Goal: Book appointment/travel/reservation

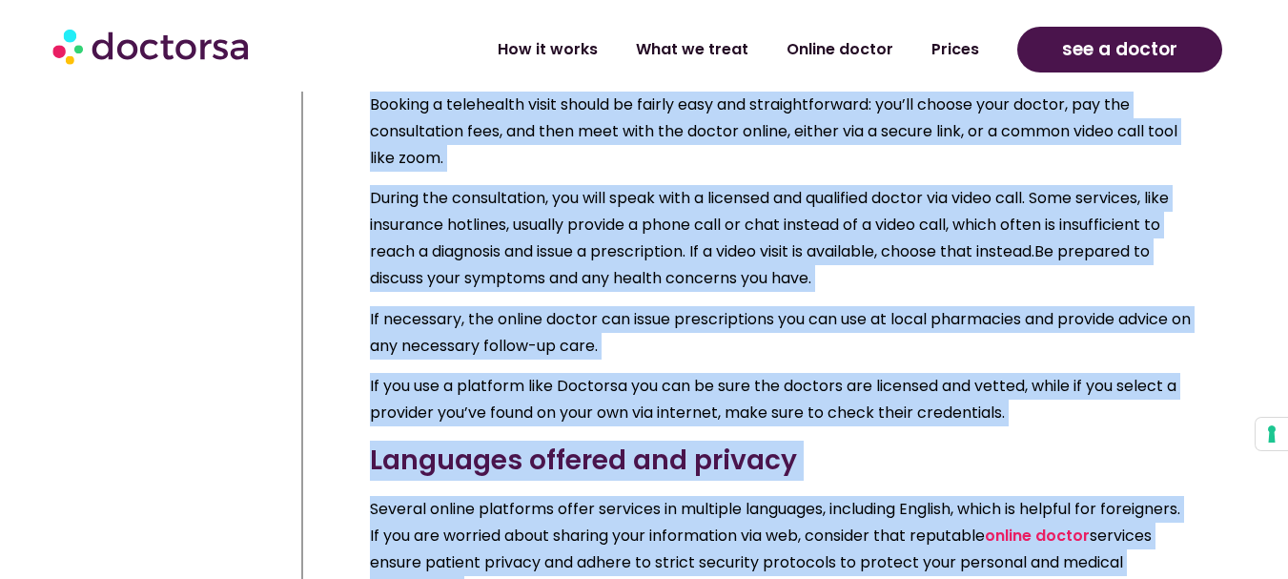
scroll to position [3540, 0]
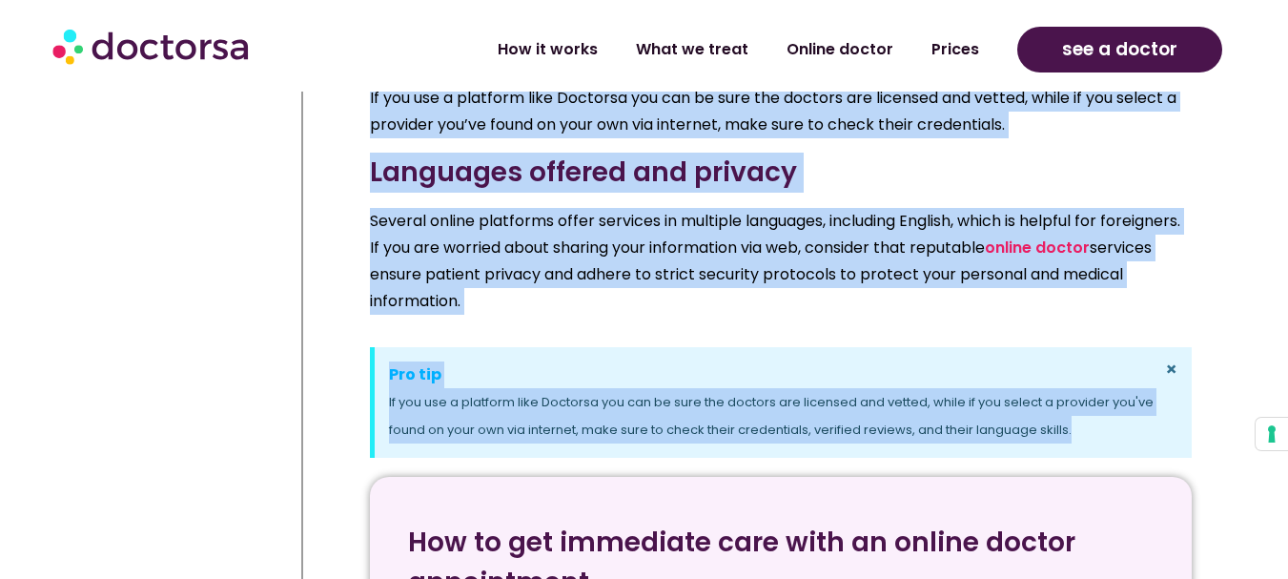
drag, startPoint x: 372, startPoint y: 104, endPoint x: 1169, endPoint y: 388, distance: 846.4
copy div "8 Successful Ways for Foreigners to Find a Doctor in Turkey Here are some optio…"
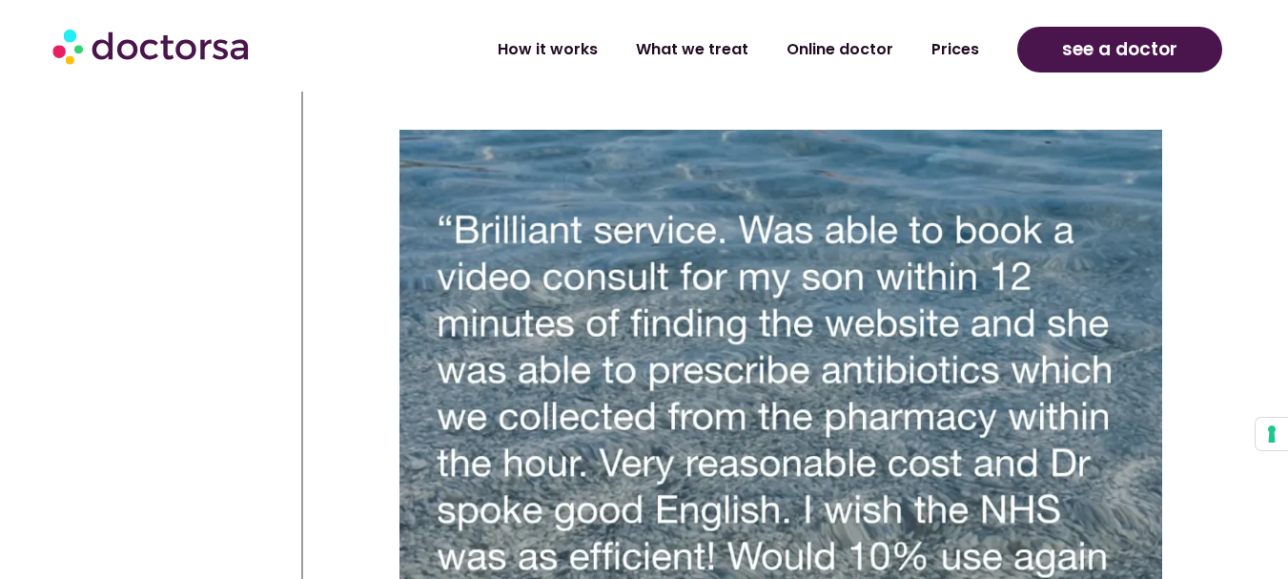
scroll to position [11169, 0]
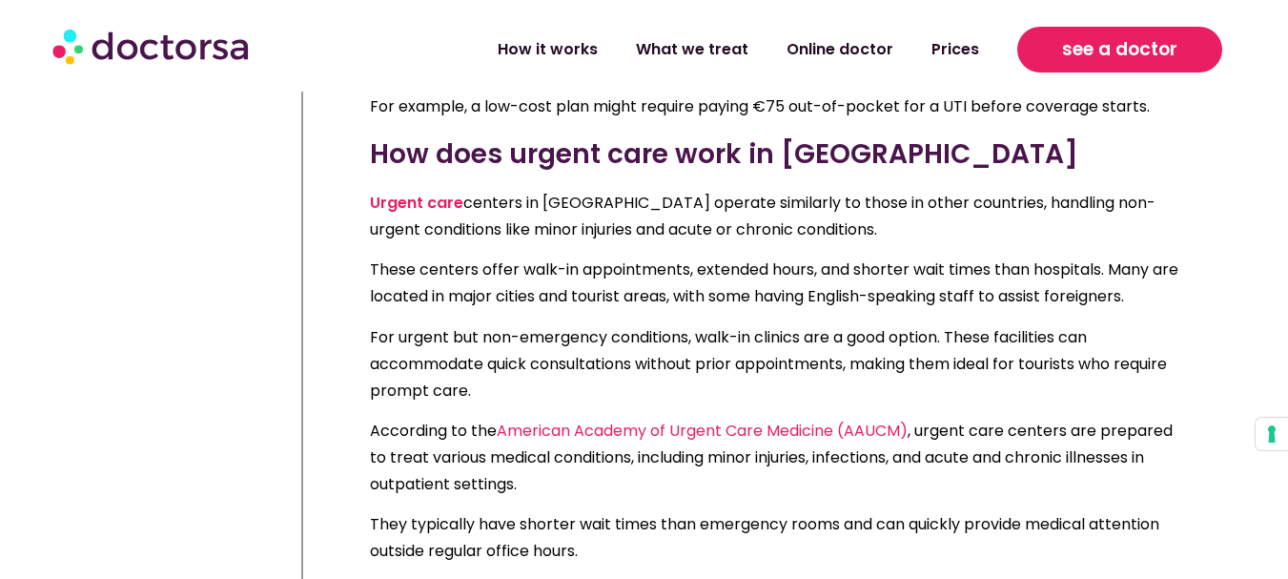
click at [1115, 46] on span "see a doctor" at bounding box center [1119, 49] width 115 height 31
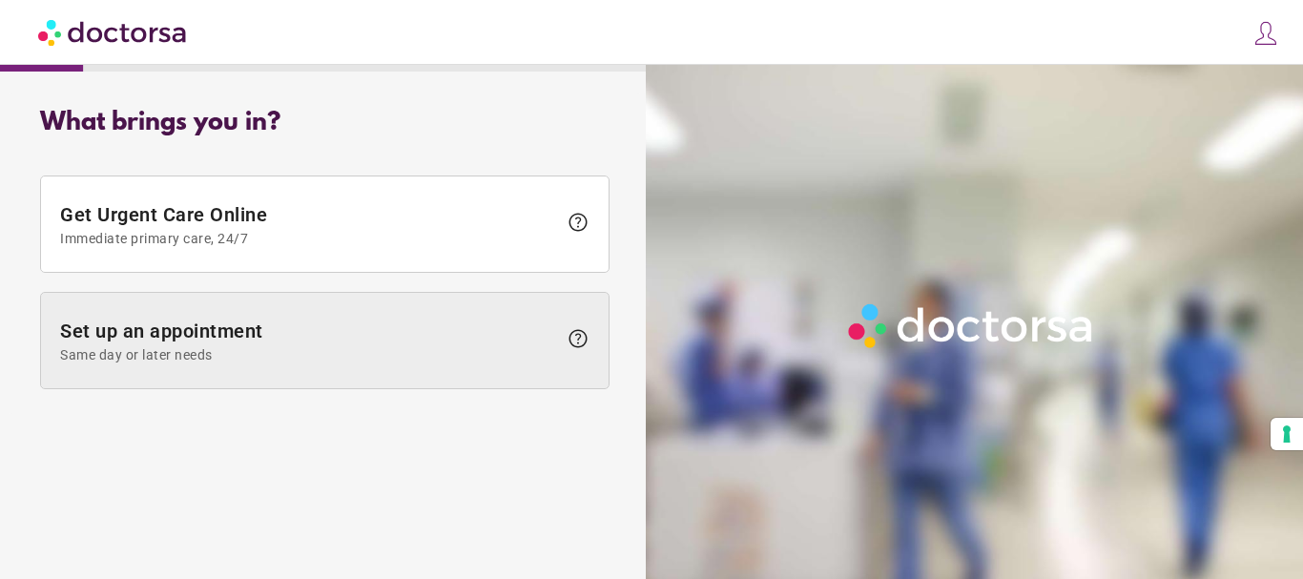
click at [206, 335] on span "Set up an appointment Same day or later needs" at bounding box center [308, 340] width 497 height 43
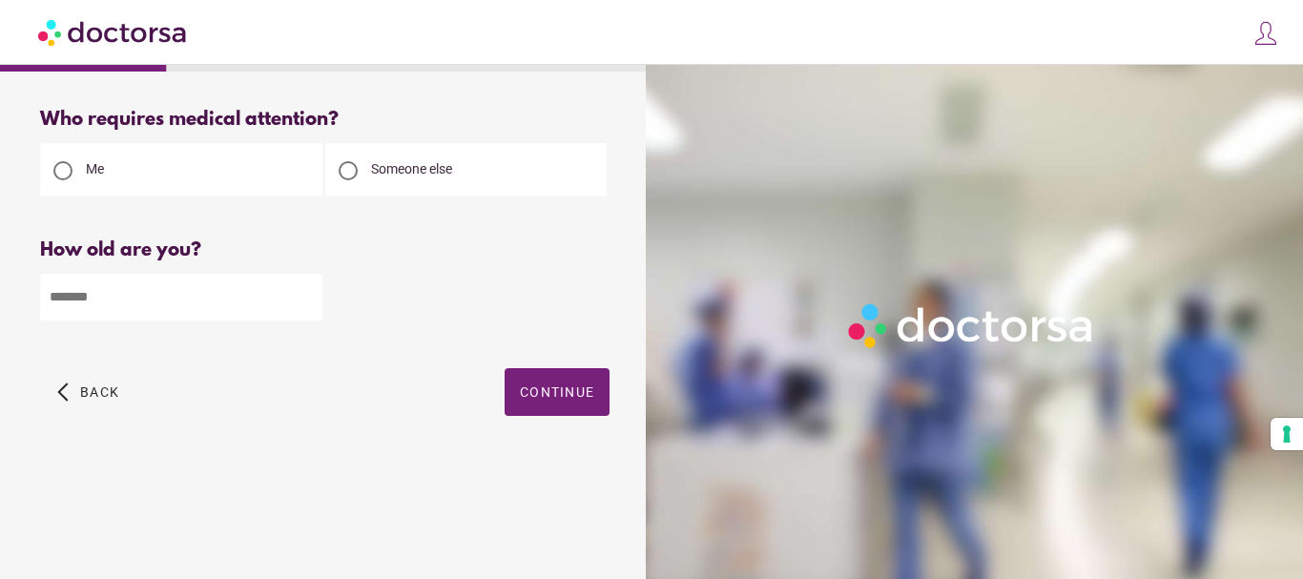
click at [174, 306] on input "number" at bounding box center [181, 297] width 282 height 47
type input "**"
click at [587, 400] on span "Continue" at bounding box center [557, 391] width 74 height 15
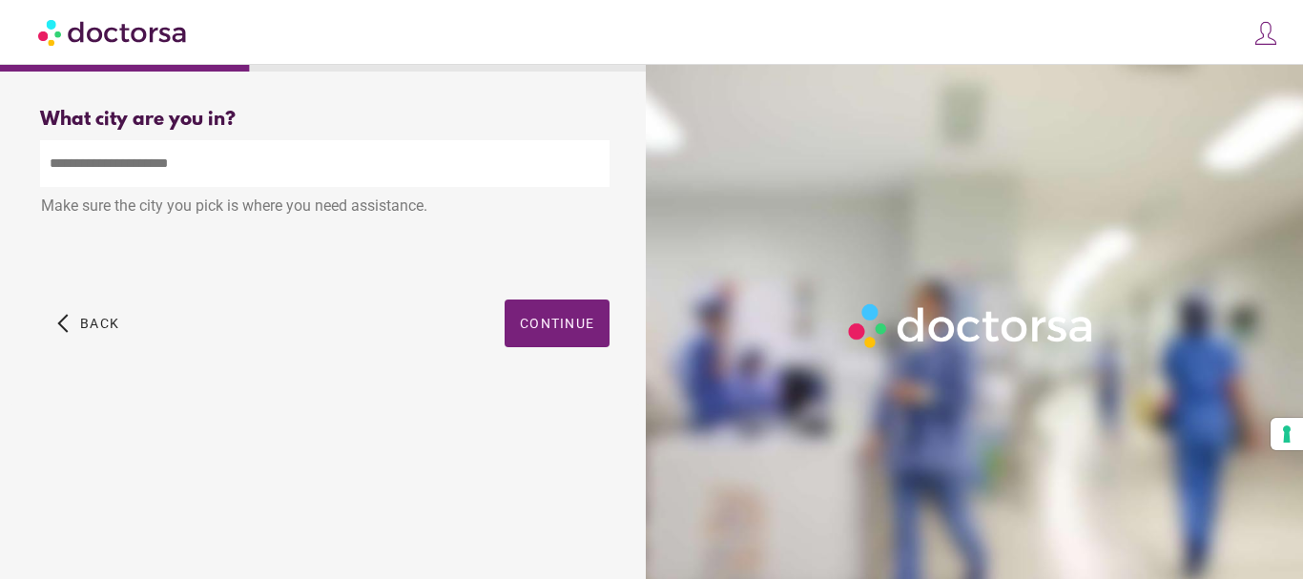
click at [157, 164] on input "text" at bounding box center [324, 163] width 569 height 47
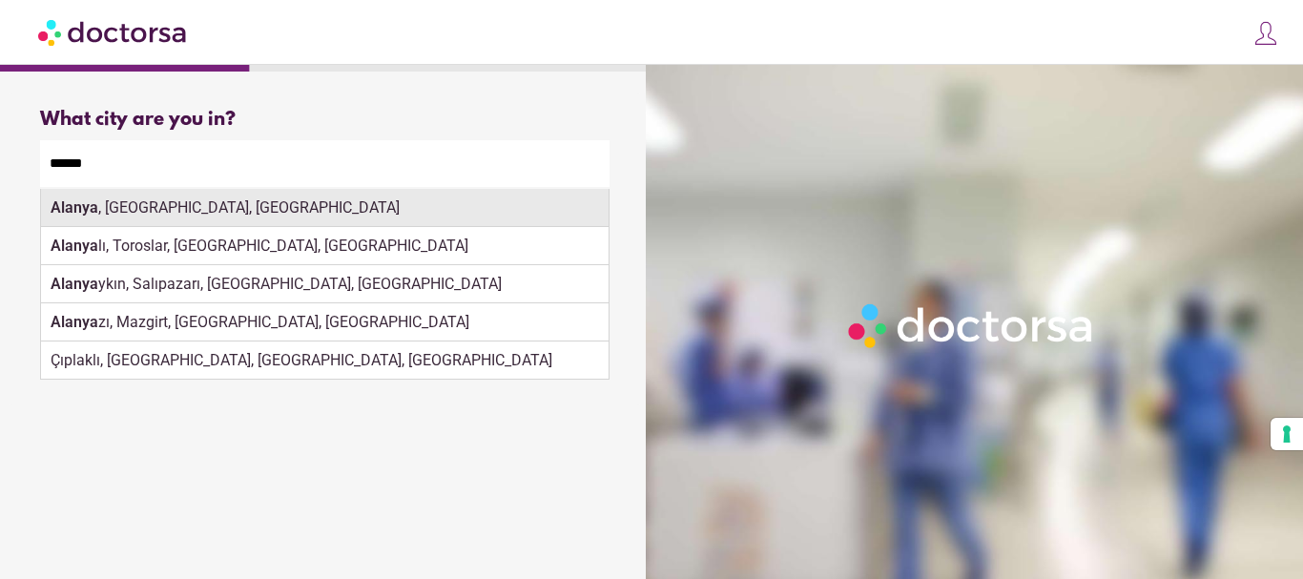
click at [116, 206] on div "Alanya , Antalya, Türkiye" at bounding box center [324, 208] width 567 height 38
type input "**********"
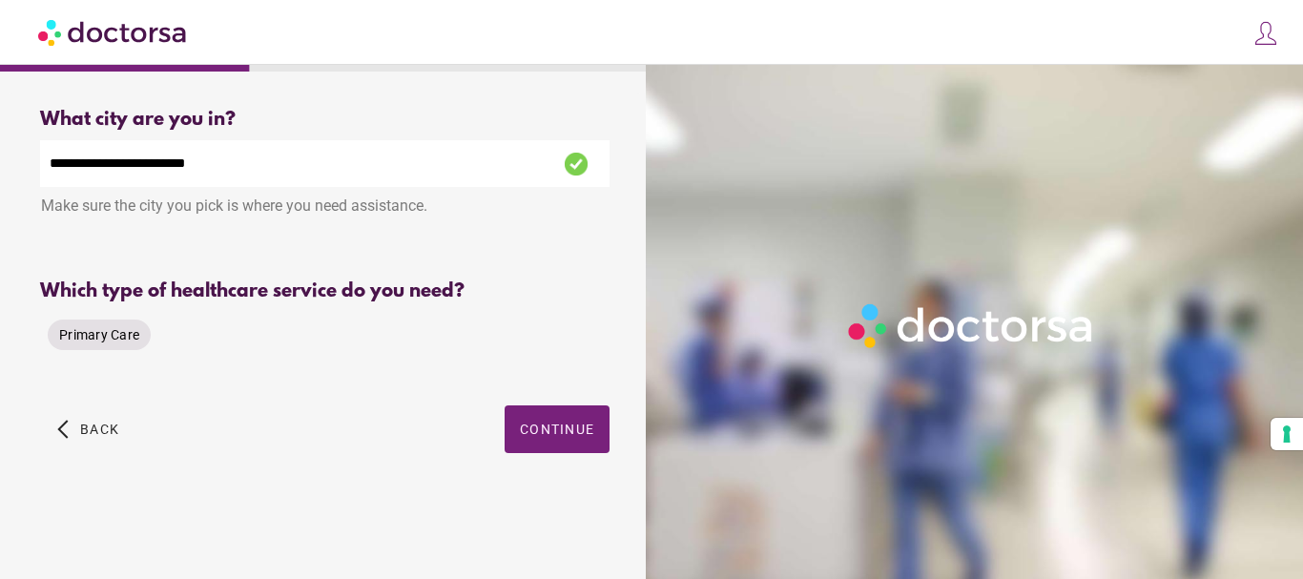
click at [118, 327] on span "Primary Care" at bounding box center [99, 334] width 80 height 15
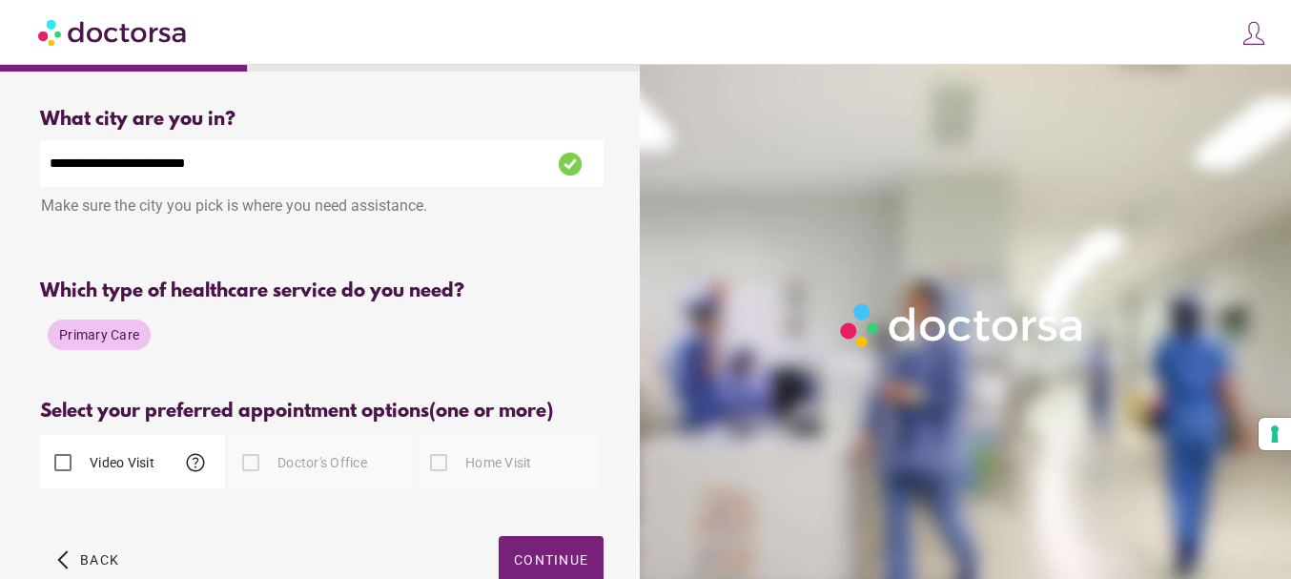
scroll to position [105, 0]
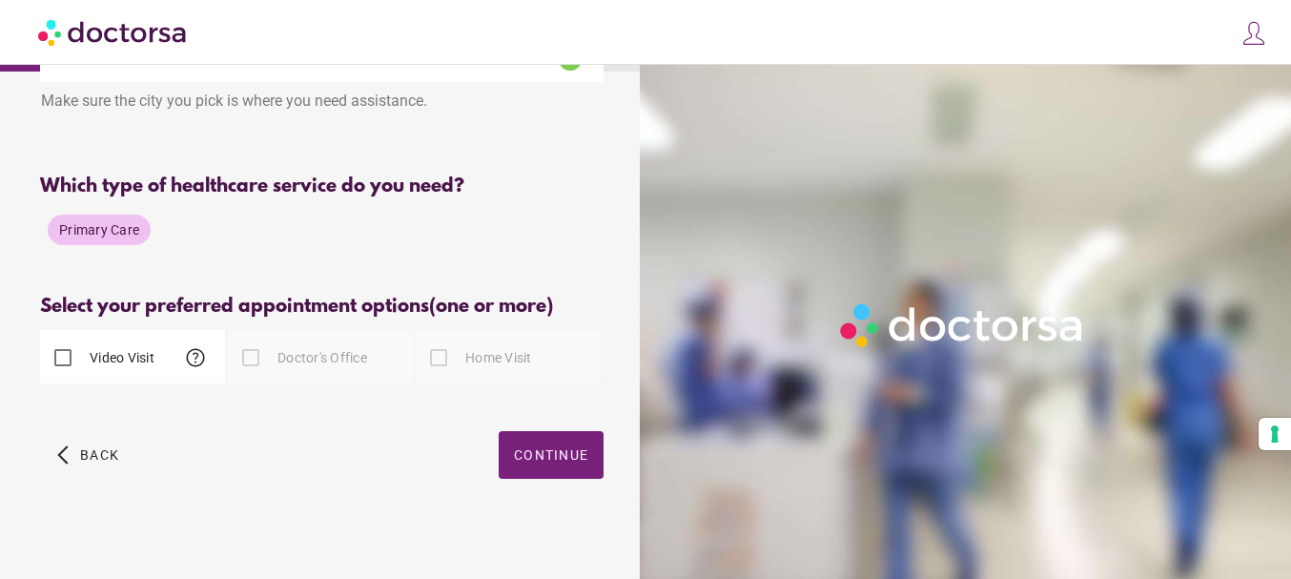
click at [258, 233] on div "Primary Care" at bounding box center [322, 230] width 564 height 46
click at [87, 222] on span "Primary Care" at bounding box center [99, 229] width 80 height 15
click at [548, 447] on span "Continue" at bounding box center [551, 454] width 74 height 15
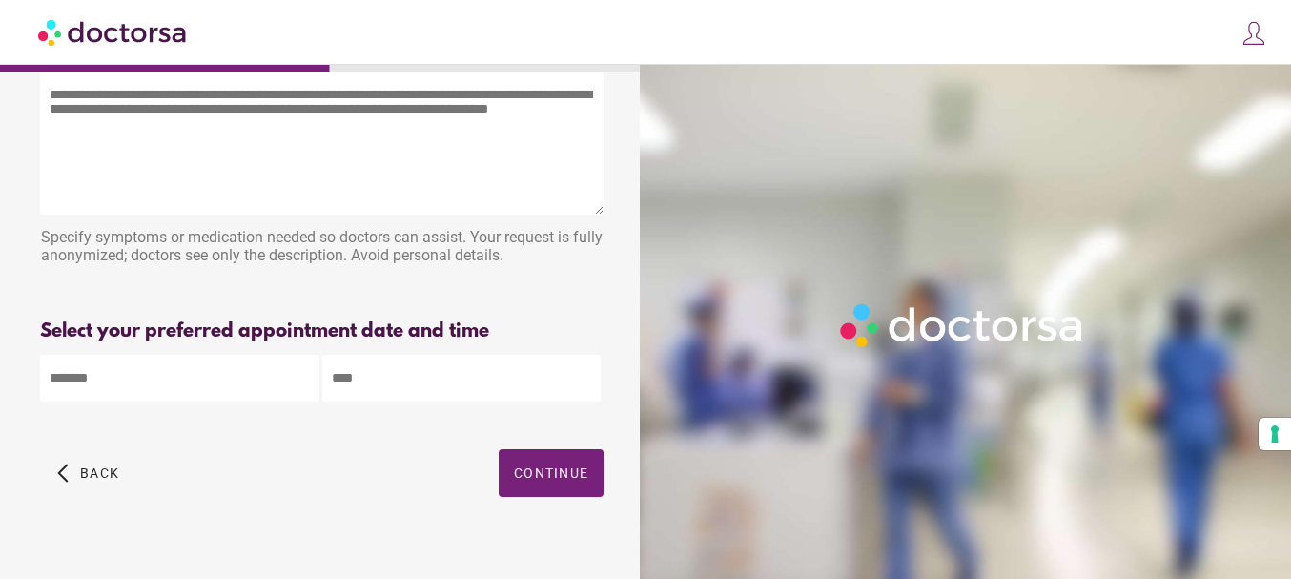
scroll to position [97, 0]
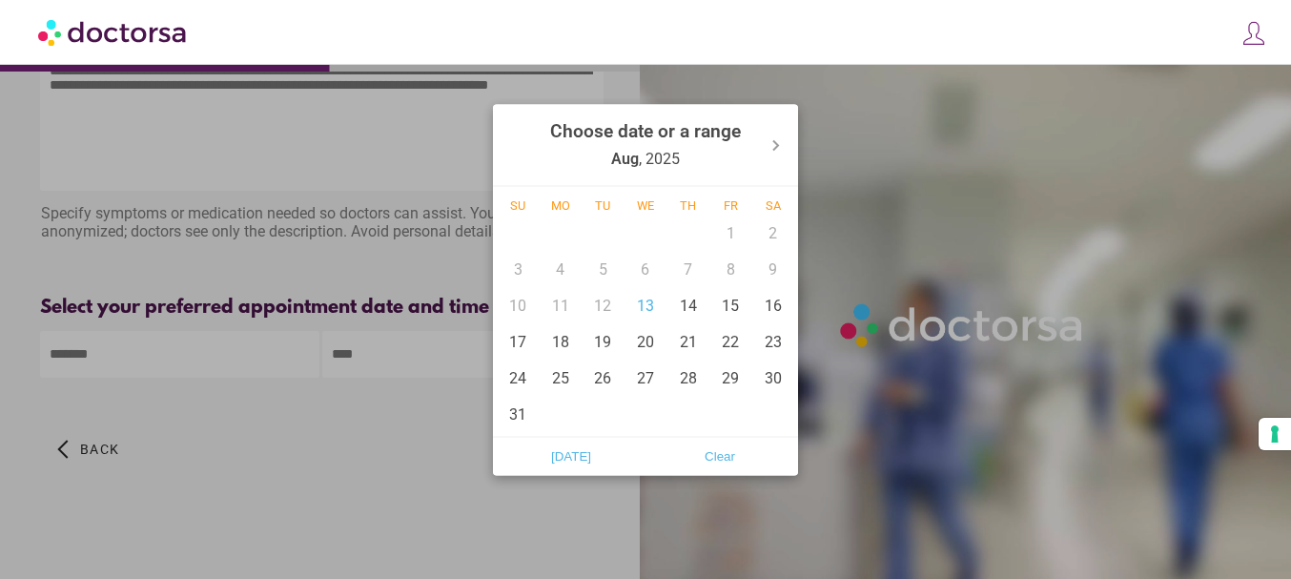
click at [156, 365] on body "**********" at bounding box center [645, 242] width 1291 height 671
click at [773, 141] on icon at bounding box center [775, 145] width 31 height 31
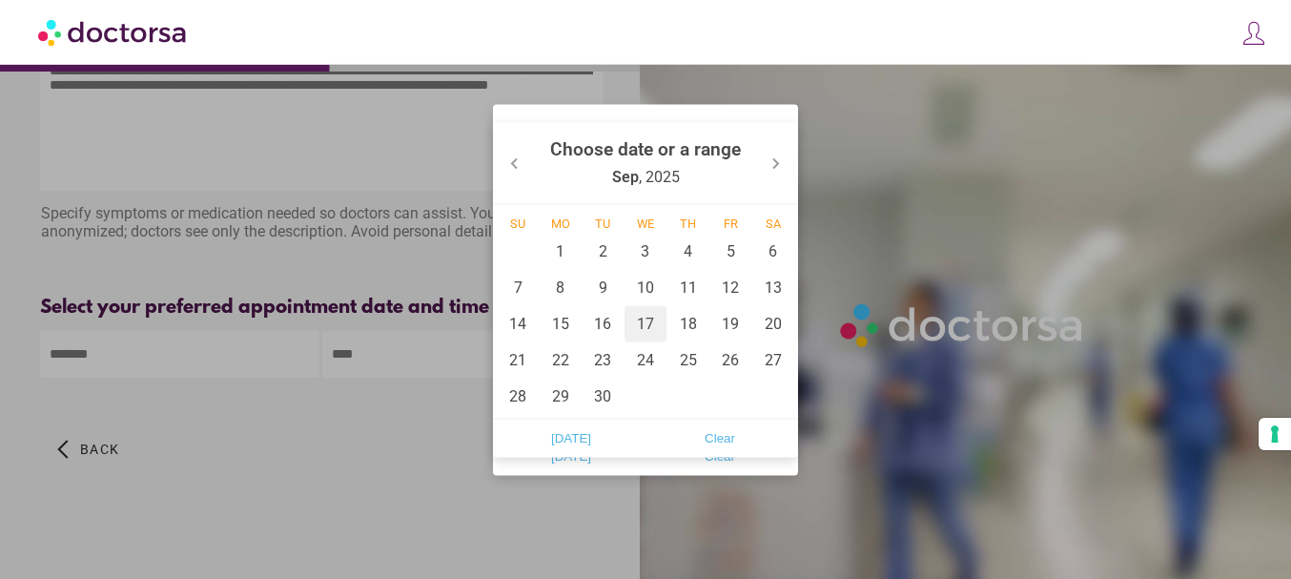
click at [648, 327] on div "17" at bounding box center [646, 323] width 43 height 36
type input "******"
drag, startPoint x: 389, startPoint y: 449, endPoint x: 398, endPoint y: 400, distance: 50.3
click at [388, 449] on div at bounding box center [645, 289] width 1291 height 579
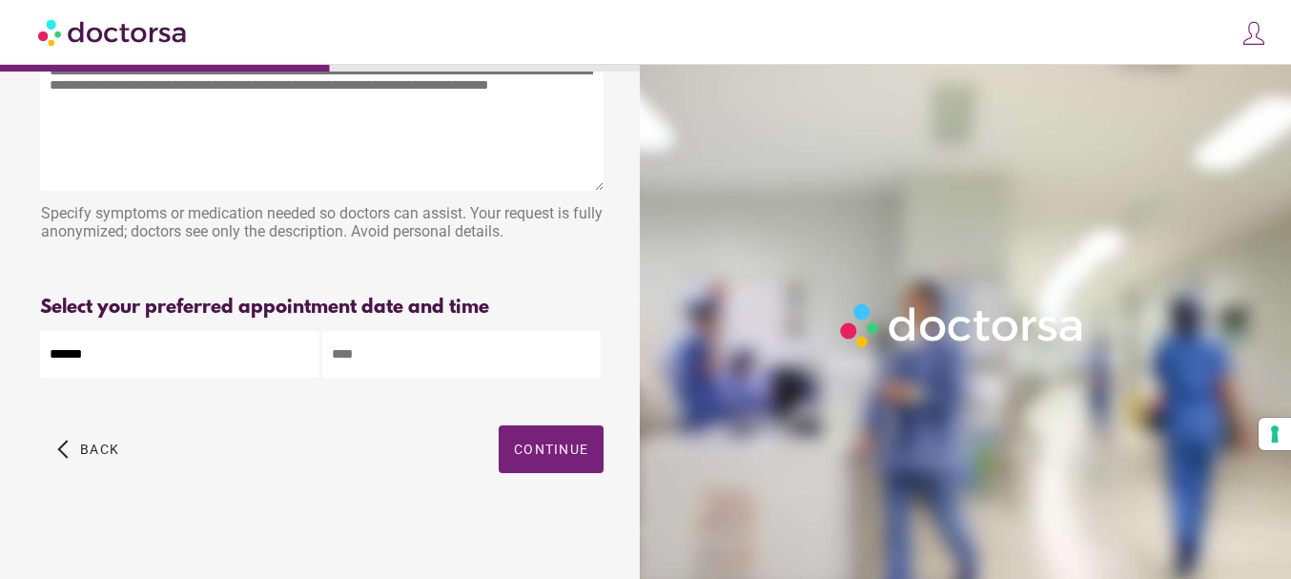
click at [443, 370] on input "text" at bounding box center [461, 354] width 279 height 47
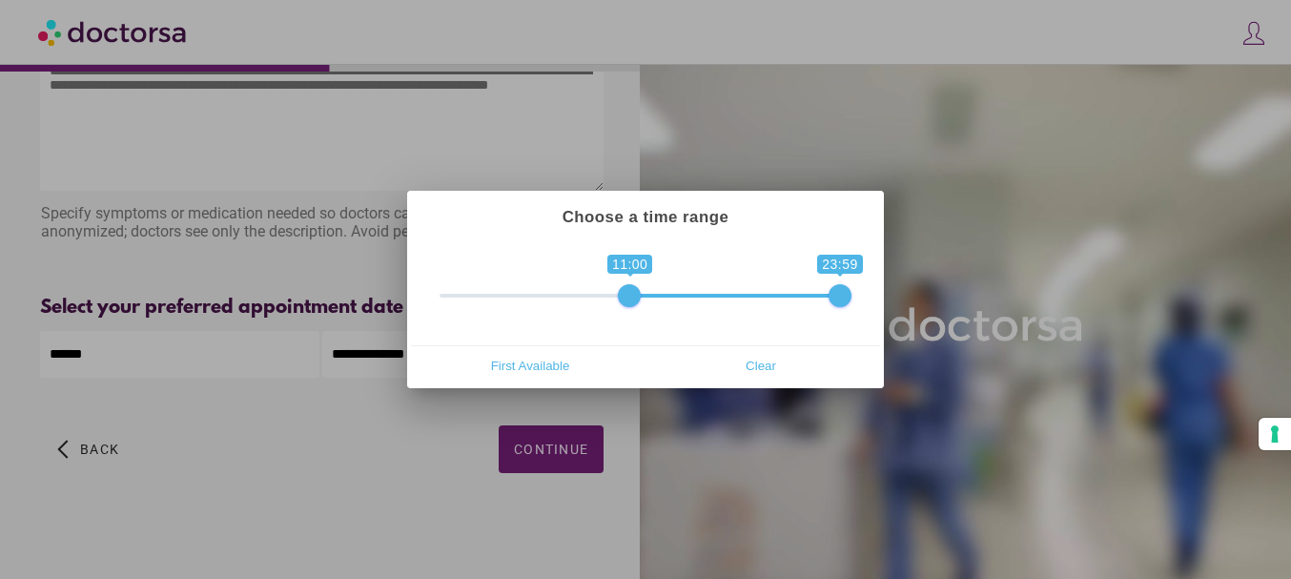
drag, startPoint x: 452, startPoint y: 299, endPoint x: 632, endPoint y: 302, distance: 180.3
click at [632, 302] on span at bounding box center [629, 295] width 23 height 23
drag, startPoint x: 630, startPoint y: 299, endPoint x: 654, endPoint y: 295, distance: 24.3
click at [654, 295] on span at bounding box center [645, 295] width 23 height 23
drag, startPoint x: 641, startPoint y: 283, endPoint x: 672, endPoint y: 284, distance: 31.5
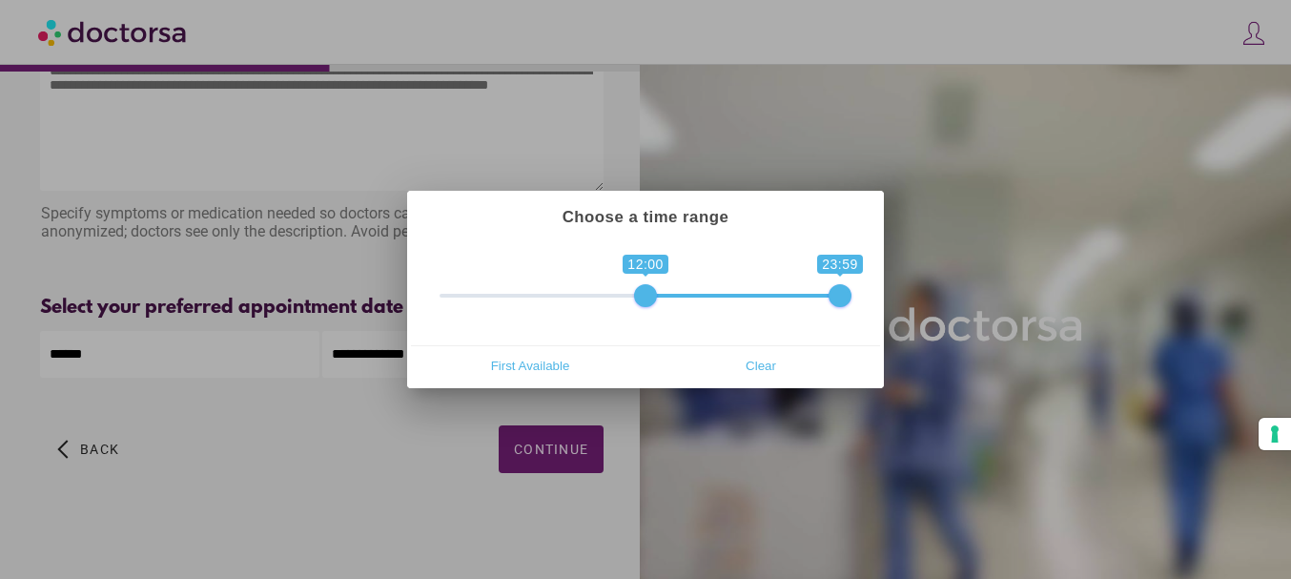
click at [672, 284] on span "0 1 12:00 23:59 12:00 — 23:59" at bounding box center [646, 283] width 412 height 48
drag, startPoint x: 654, startPoint y: 303, endPoint x: 586, endPoint y: 299, distance: 67.8
click at [586, 299] on span "0 1 12:00 23:59 12:00 — 23:59" at bounding box center [646, 283] width 412 height 48
type input "**********"
drag, startPoint x: 647, startPoint y: 295, endPoint x: 626, endPoint y: 296, distance: 21.0
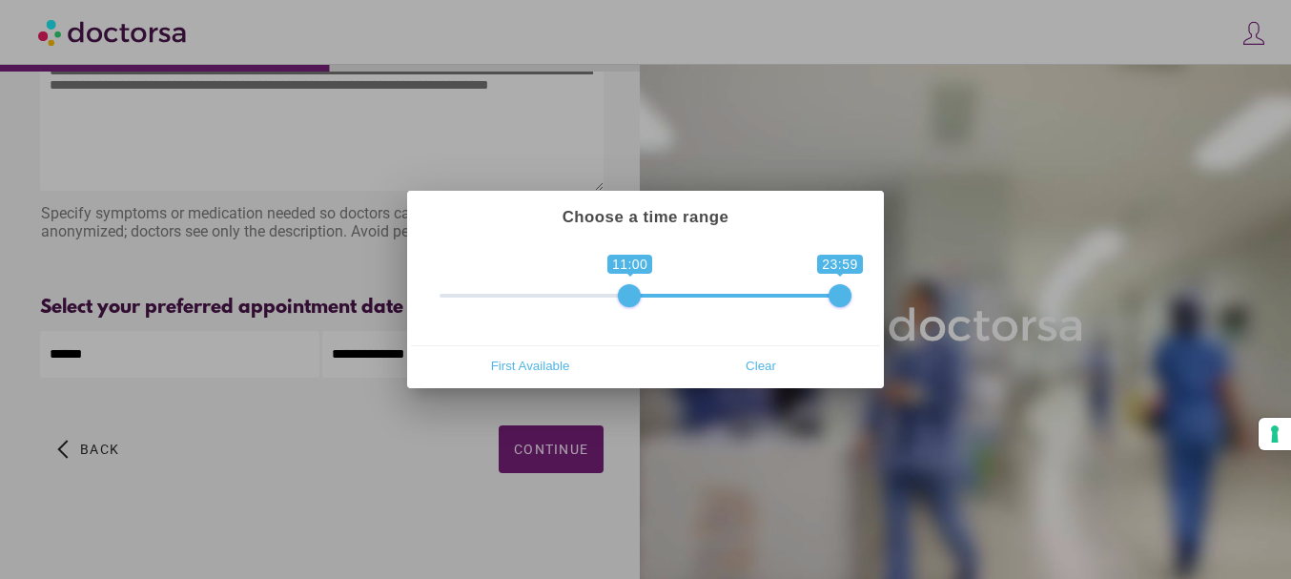
click at [626, 296] on span at bounding box center [629, 295] width 23 height 23
click at [750, 361] on span "Clear" at bounding box center [760, 365] width 219 height 29
type input "**********"
drag, startPoint x: 453, startPoint y: 293, endPoint x: 627, endPoint y: 279, distance: 174.1
click at [627, 279] on span "0 1 11:00 23:59 11:00 — 23:59" at bounding box center [646, 283] width 412 height 48
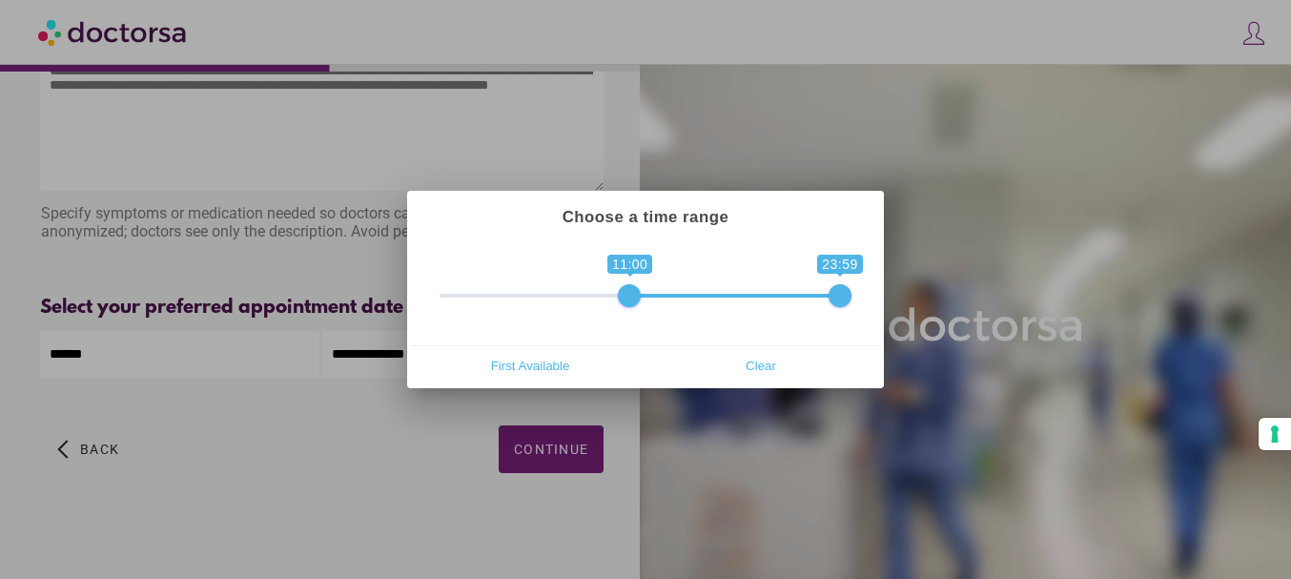
click at [766, 483] on div at bounding box center [645, 289] width 1291 height 579
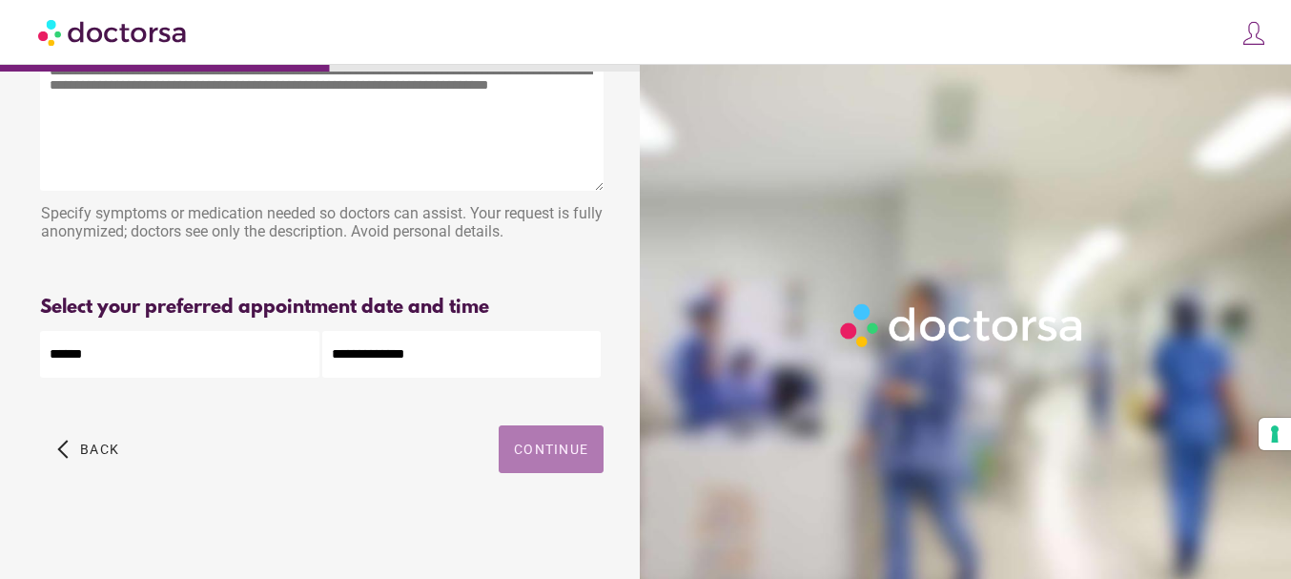
click at [530, 446] on span "Continue" at bounding box center [551, 449] width 74 height 15
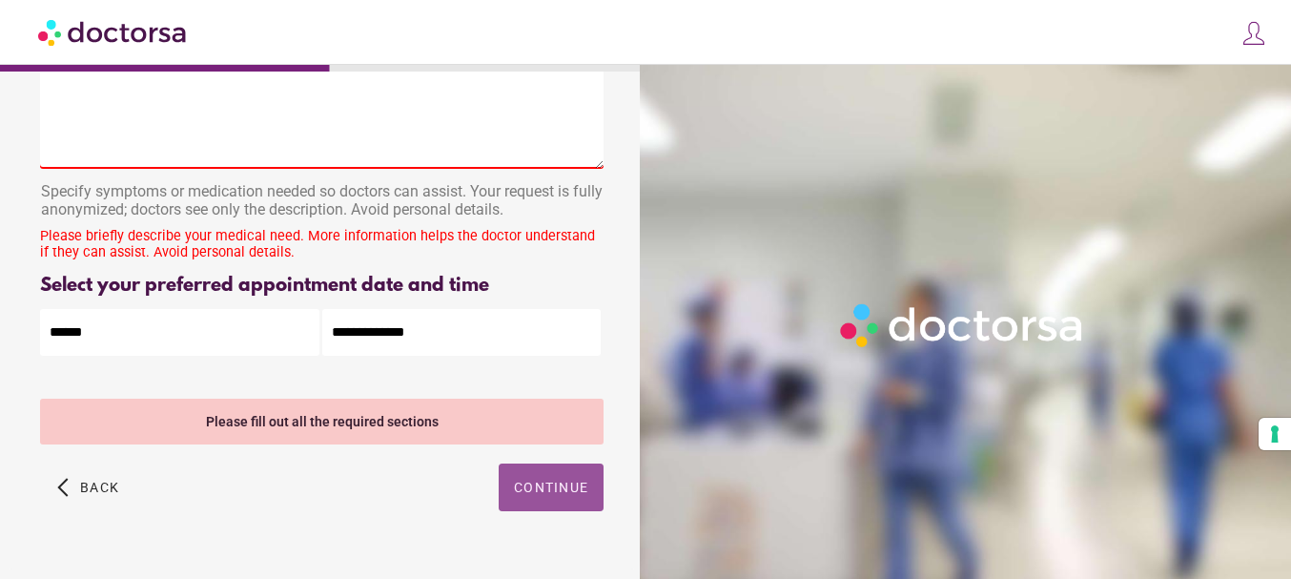
scroll to position [157, 0]
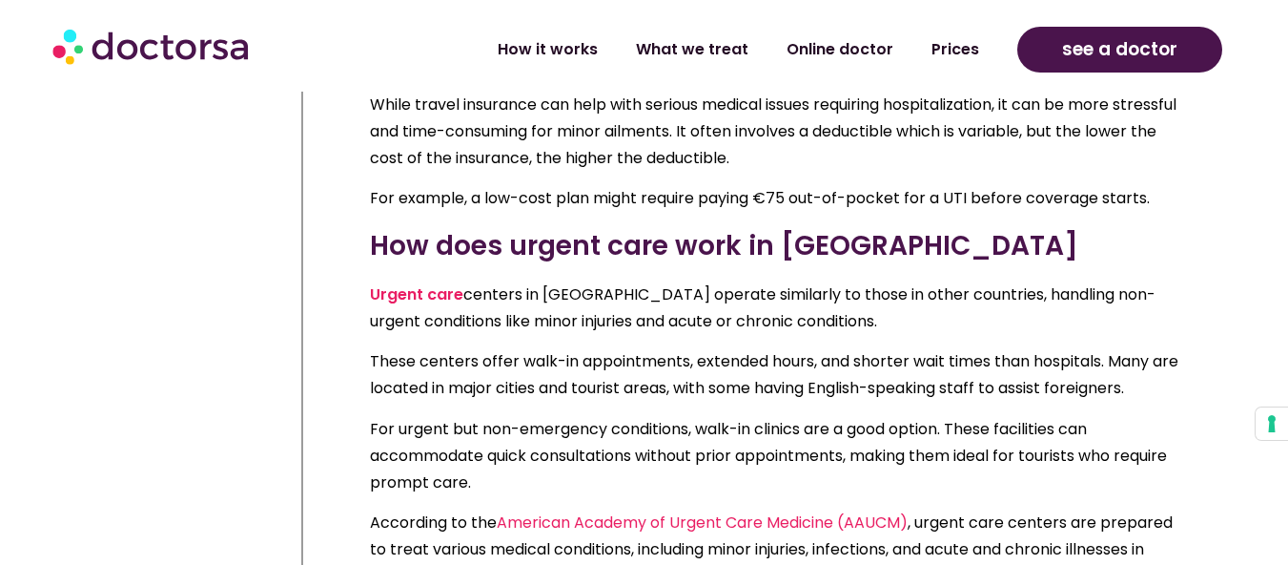
scroll to position [11169, 0]
